Goal: Find specific page/section: Find specific page/section

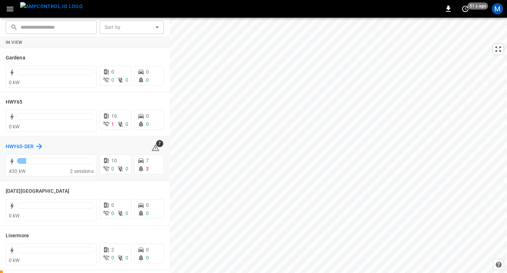
click at [29, 146] on h6 "HWY65-DER" at bounding box center [20, 147] width 28 height 8
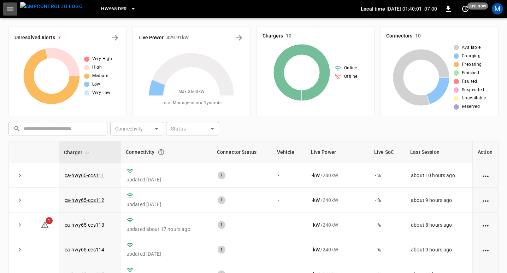
click at [11, 8] on icon "button" at bounding box center [10, 9] width 7 height 5
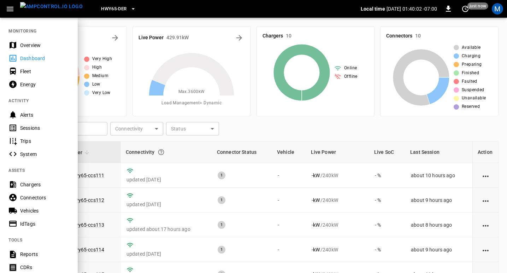
click at [30, 129] on div "Sessions" at bounding box center [44, 127] width 49 height 7
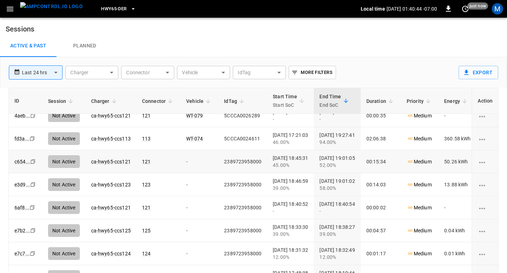
scroll to position [101, 0]
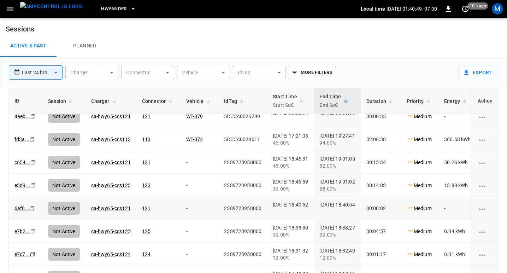
click at [32, 208] on icon "Copy" at bounding box center [32, 208] width 6 height 6
click at [21, 208] on link "6af8 ..." at bounding box center [22, 208] width 18 height 8
